Goal: Navigation & Orientation: Locate item on page

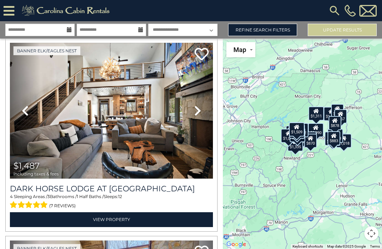
scroll to position [419, 0]
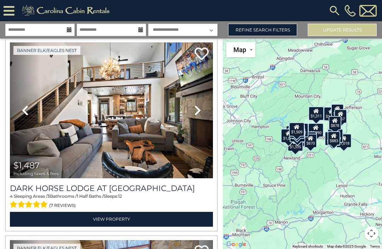
click at [194, 113] on icon at bounding box center [197, 110] width 7 height 11
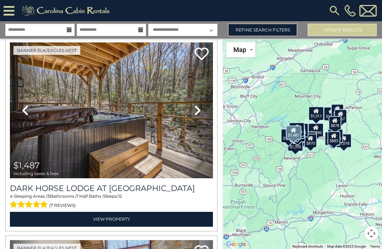
click at [194, 107] on icon at bounding box center [197, 110] width 7 height 11
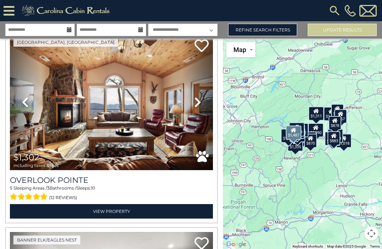
scroll to position [227, 0]
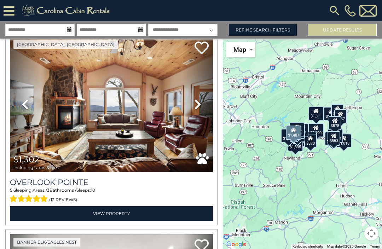
click at [196, 98] on link "Next" at bounding box center [197, 104] width 30 height 136
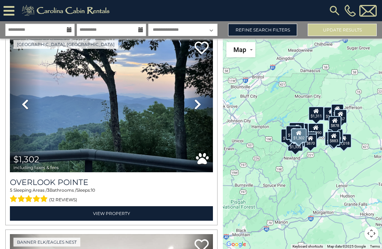
click at [194, 102] on icon at bounding box center [197, 104] width 7 height 11
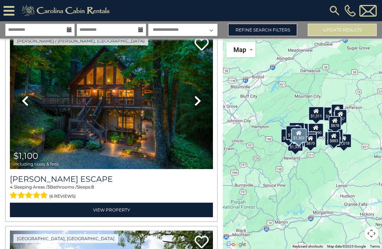
scroll to position [33, 0]
click at [194, 99] on icon at bounding box center [197, 100] width 7 height 11
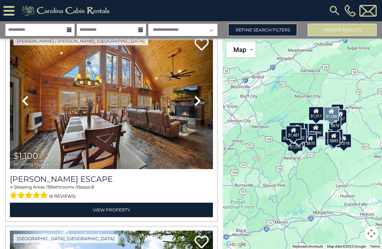
click at [195, 100] on icon at bounding box center [197, 100] width 7 height 11
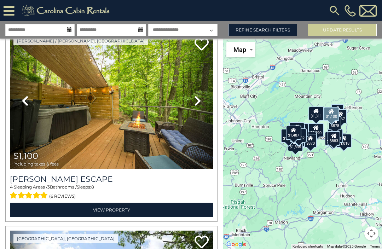
click at [198, 99] on icon at bounding box center [197, 100] width 7 height 11
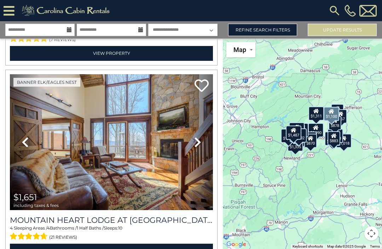
scroll to position [604, 0]
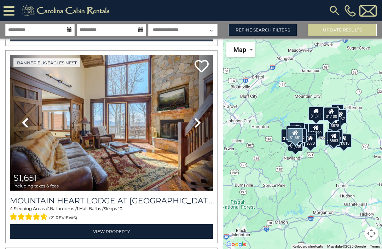
click at [197, 125] on icon at bounding box center [197, 122] width 7 height 11
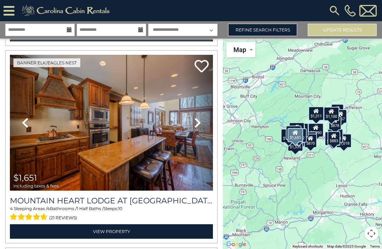
click at [197, 123] on icon at bounding box center [197, 122] width 7 height 11
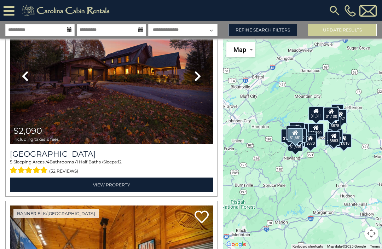
scroll to position [842, 0]
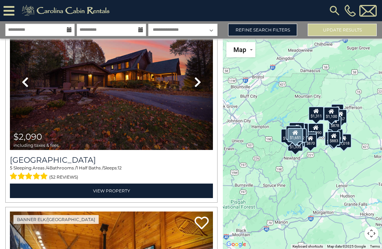
click at [199, 84] on icon at bounding box center [197, 81] width 7 height 11
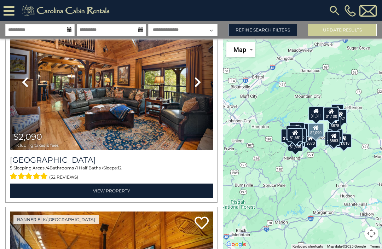
click at [200, 88] on icon at bounding box center [197, 81] width 7 height 11
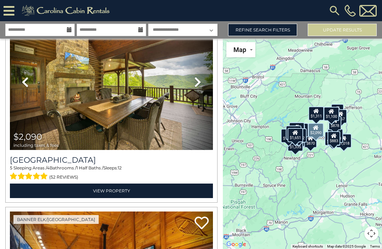
click at [201, 83] on link "Next" at bounding box center [197, 82] width 30 height 136
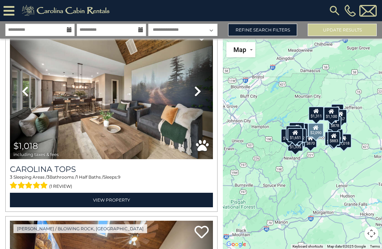
scroll to position [3597, 0]
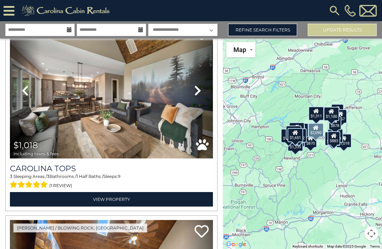
click at [200, 94] on icon at bounding box center [197, 90] width 7 height 11
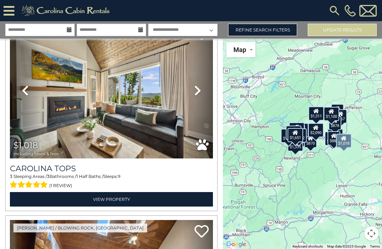
click at [200, 93] on icon at bounding box center [197, 90] width 7 height 11
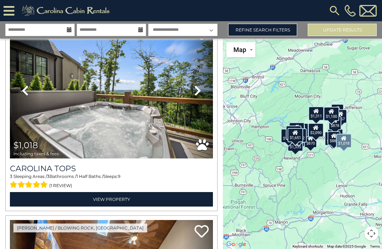
click at [202, 90] on link "Next" at bounding box center [197, 90] width 30 height 136
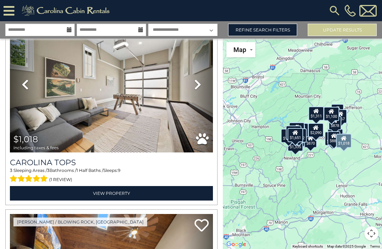
scroll to position [3596, 0]
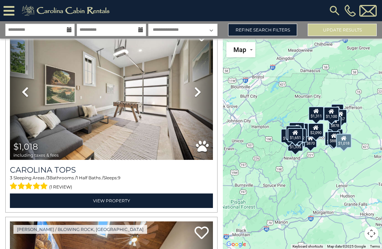
click at [200, 91] on icon at bounding box center [197, 91] width 7 height 11
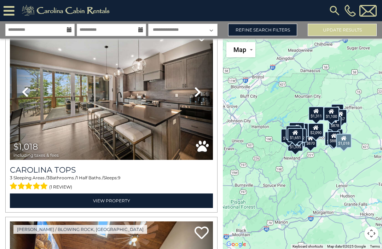
click at [202, 93] on link "Next" at bounding box center [197, 92] width 30 height 136
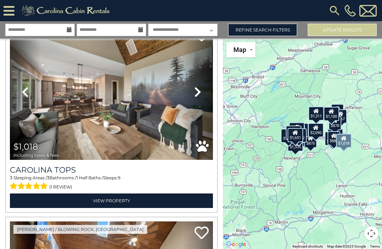
click at [201, 93] on link "Next" at bounding box center [197, 92] width 30 height 136
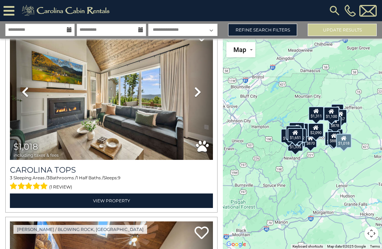
click at [202, 91] on link "Next" at bounding box center [197, 92] width 30 height 136
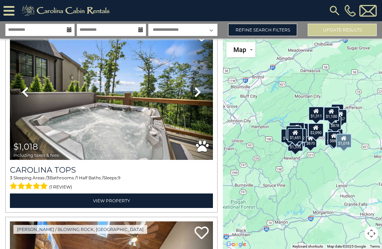
click at [202, 92] on link "Next" at bounding box center [197, 92] width 30 height 136
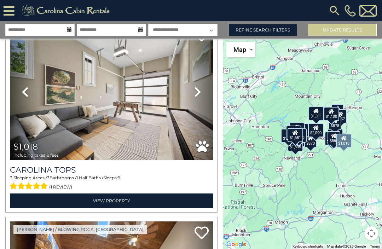
click at [201, 90] on link "Next" at bounding box center [197, 92] width 30 height 136
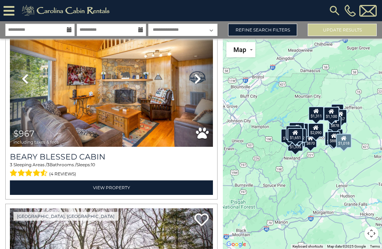
scroll to position [5189, 0]
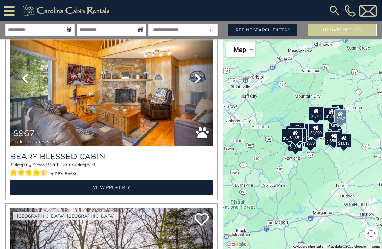
click at [199, 82] on icon at bounding box center [197, 78] width 7 height 11
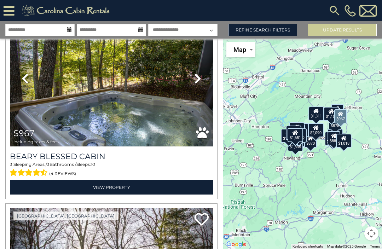
click at [199, 82] on icon at bounding box center [197, 78] width 7 height 11
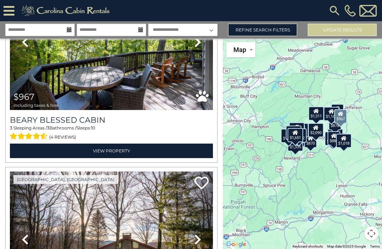
scroll to position [5321, 0]
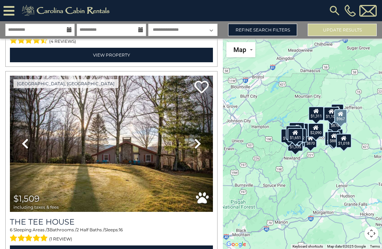
click at [199, 142] on icon at bounding box center [197, 143] width 7 height 11
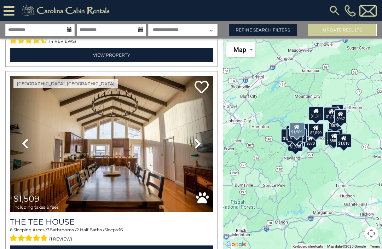
click at [197, 144] on icon at bounding box center [197, 143] width 7 height 11
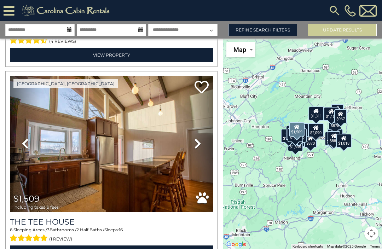
click at [198, 141] on icon at bounding box center [197, 143] width 7 height 11
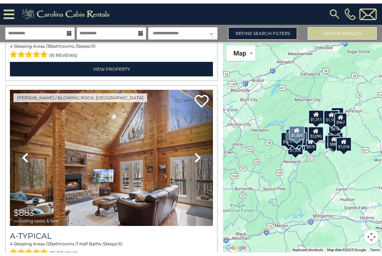
scroll to position [5759, 0]
